Goal: Task Accomplishment & Management: Manage account settings

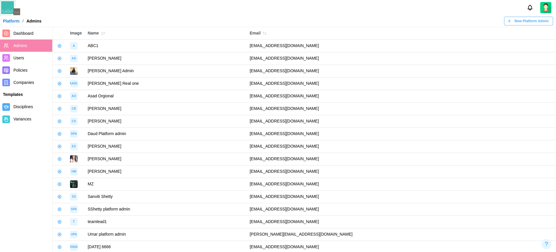
click at [24, 82] on span "Companies" at bounding box center [23, 82] width 21 height 5
click at [25, 56] on span "Users" at bounding box center [31, 57] width 36 height 7
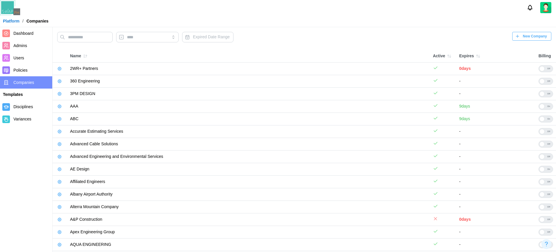
click at [25, 56] on span "Users" at bounding box center [31, 57] width 36 height 7
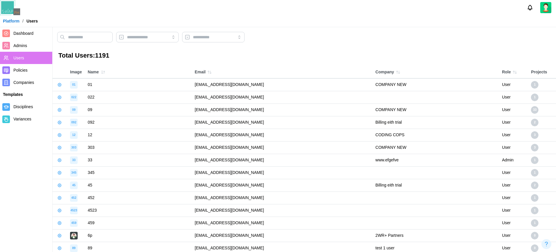
click at [548, 8] on img at bounding box center [545, 7] width 11 height 11
click at [539, 22] on div "My Profile" at bounding box center [542, 21] width 18 height 6
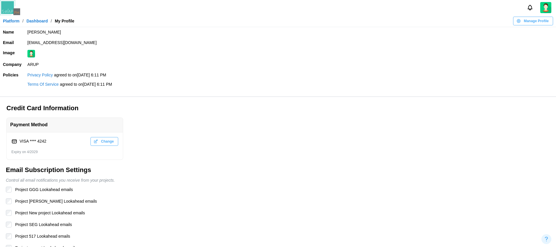
click at [99, 40] on td "zulqarnain.khalil12345qwerty@codingcops.com" at bounding box center [291, 43] width 532 height 11
click at [84, 41] on td "zulqarnain.khalil12345qwerty@codingcops.com" at bounding box center [291, 43] width 532 height 11
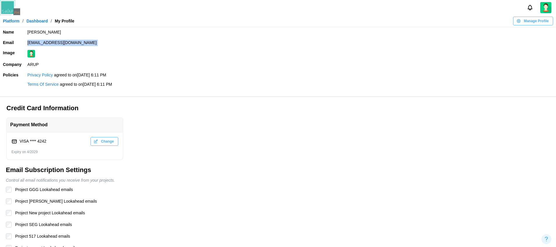
click at [84, 41] on td "zulqarnain.khalil12345qwerty@codingcops.com" at bounding box center [291, 43] width 532 height 11
